Goal: Navigation & Orientation: Find specific page/section

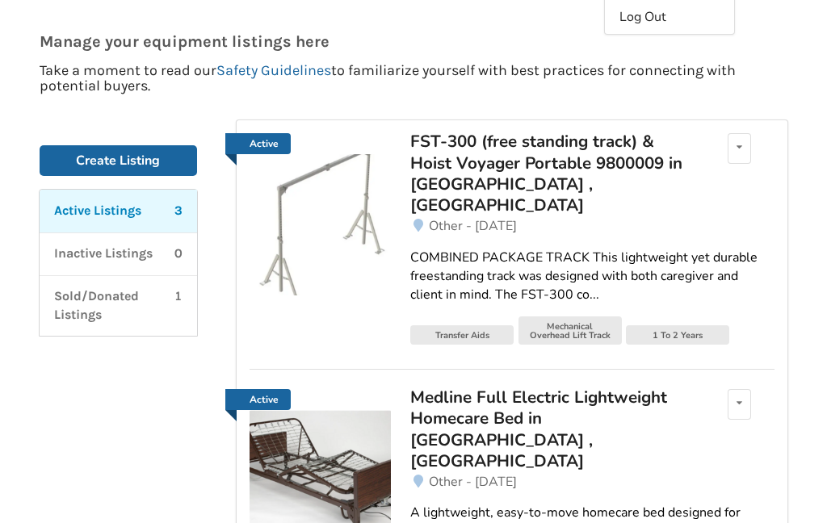
scroll to position [154, 0]
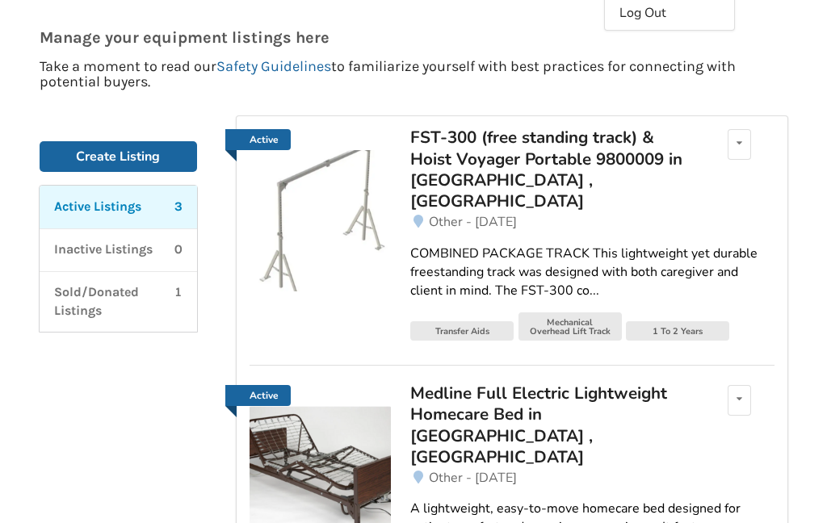
click at [338, 220] on img at bounding box center [319, 220] width 141 height 141
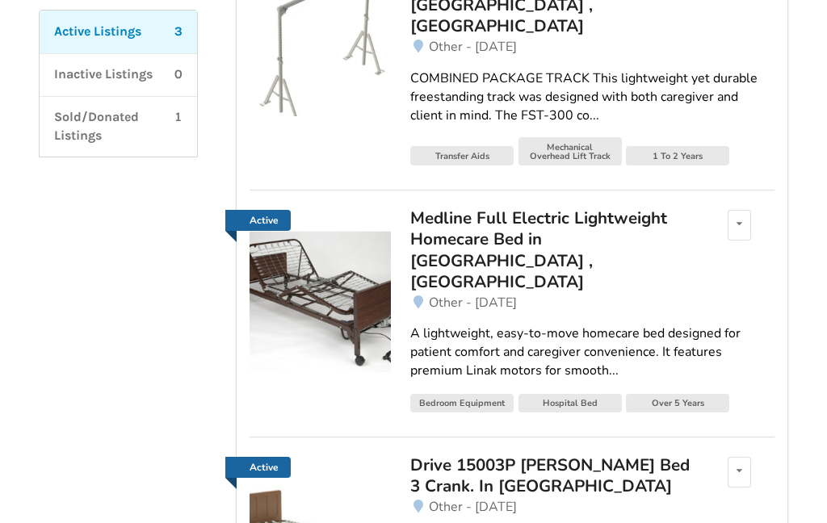
scroll to position [330, 0]
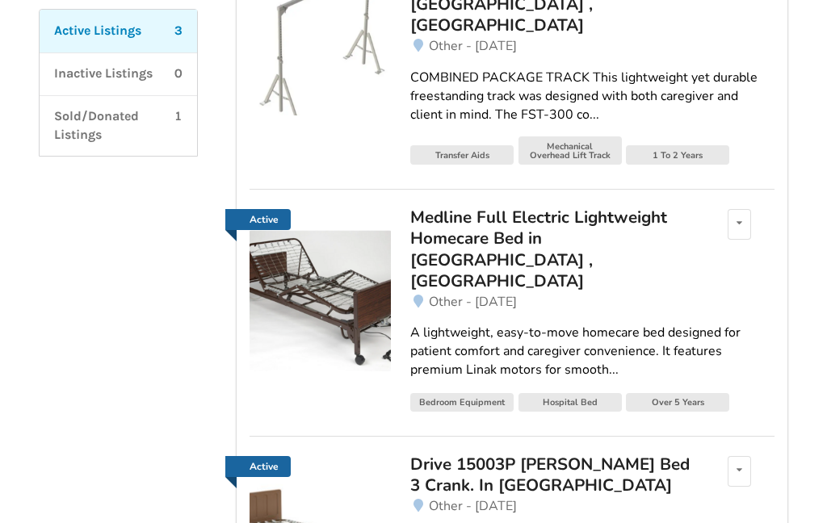
click at [309, 271] on img at bounding box center [319, 300] width 141 height 141
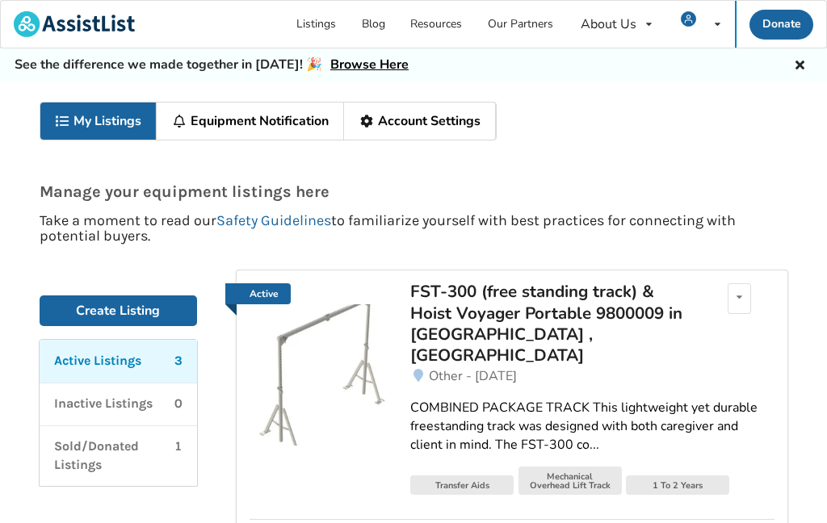
scroll to position [395, 0]
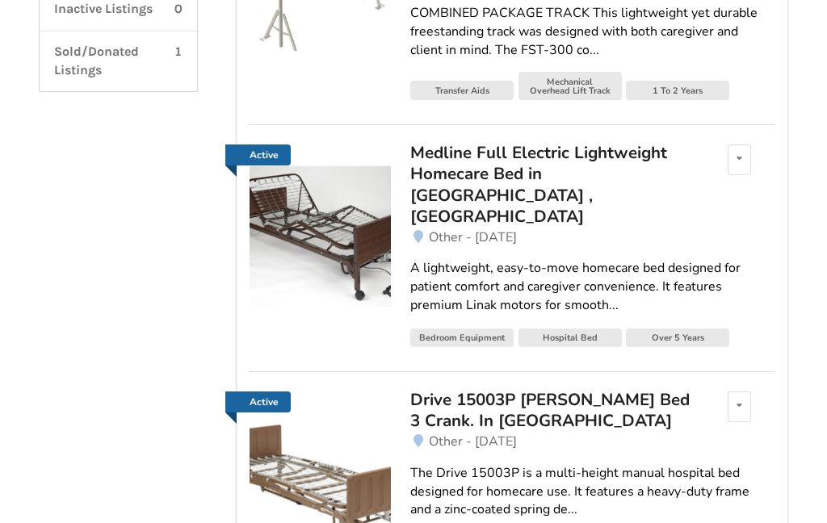
click at [283, 426] on img at bounding box center [319, 483] width 141 height 141
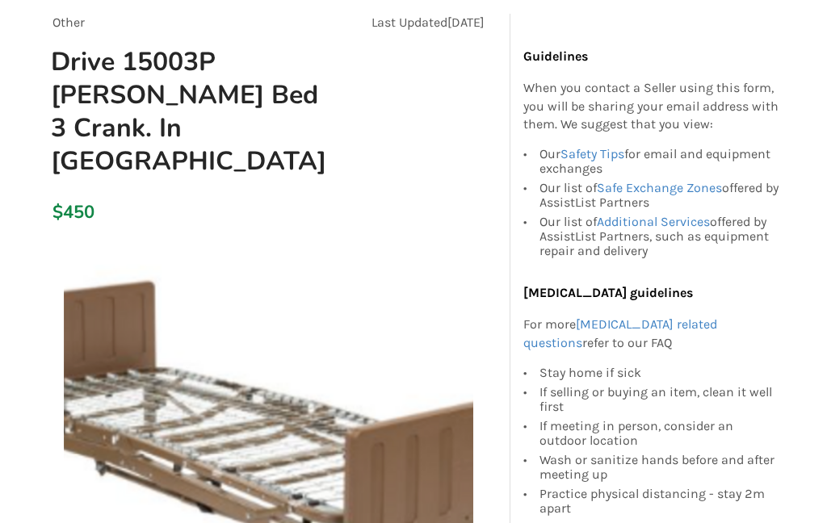
scroll to position [148, 0]
